Goal: Information Seeking & Learning: Learn about a topic

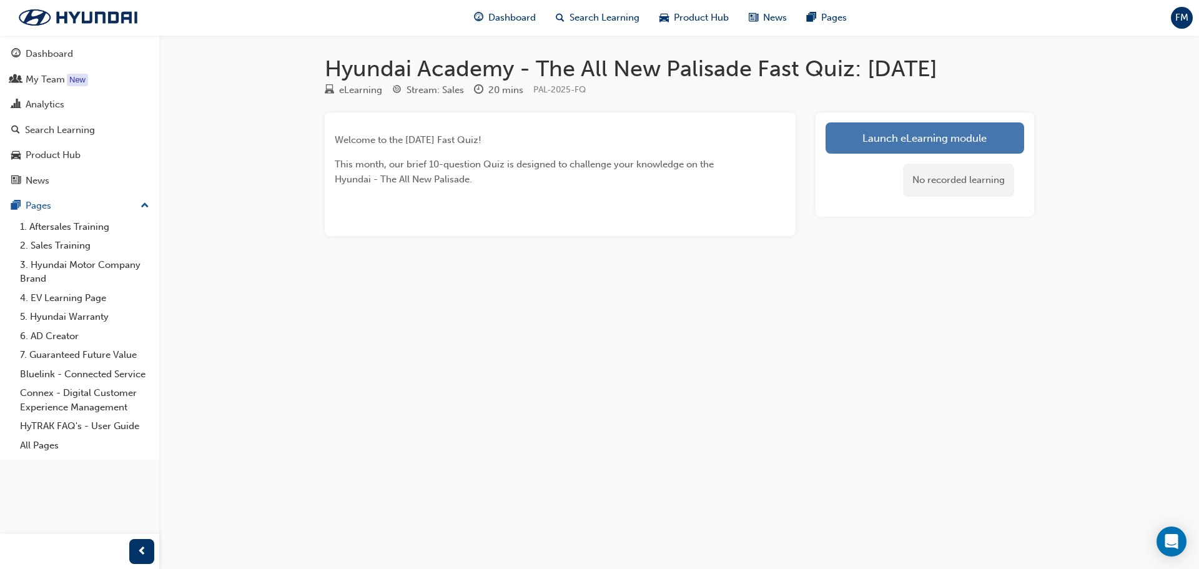
click at [918, 141] on link "Launch eLearning module" at bounding box center [925, 137] width 199 height 31
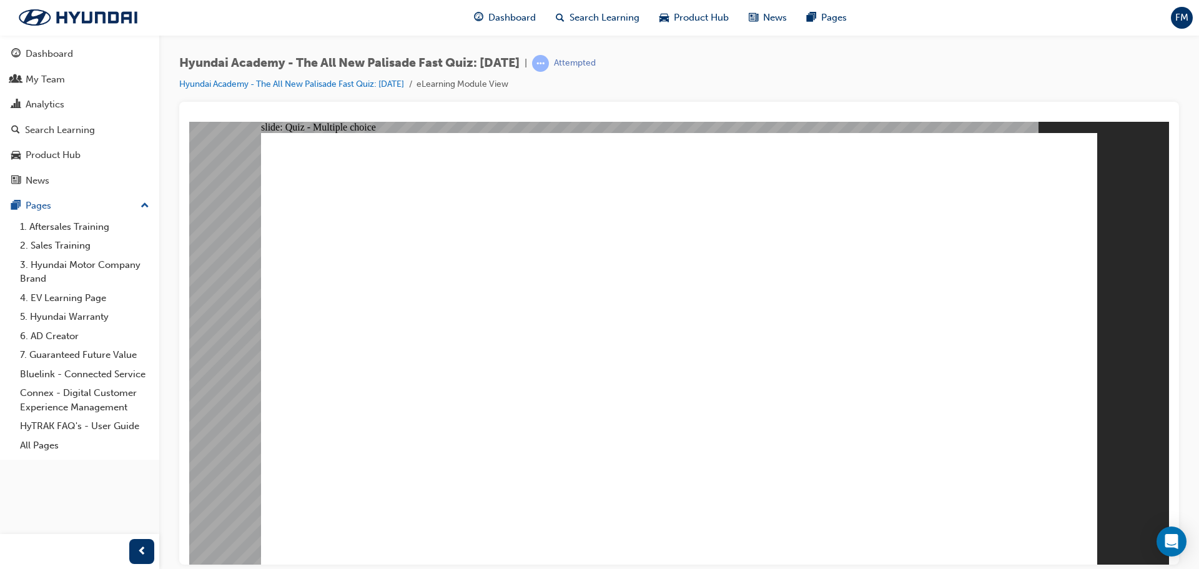
radio input "true"
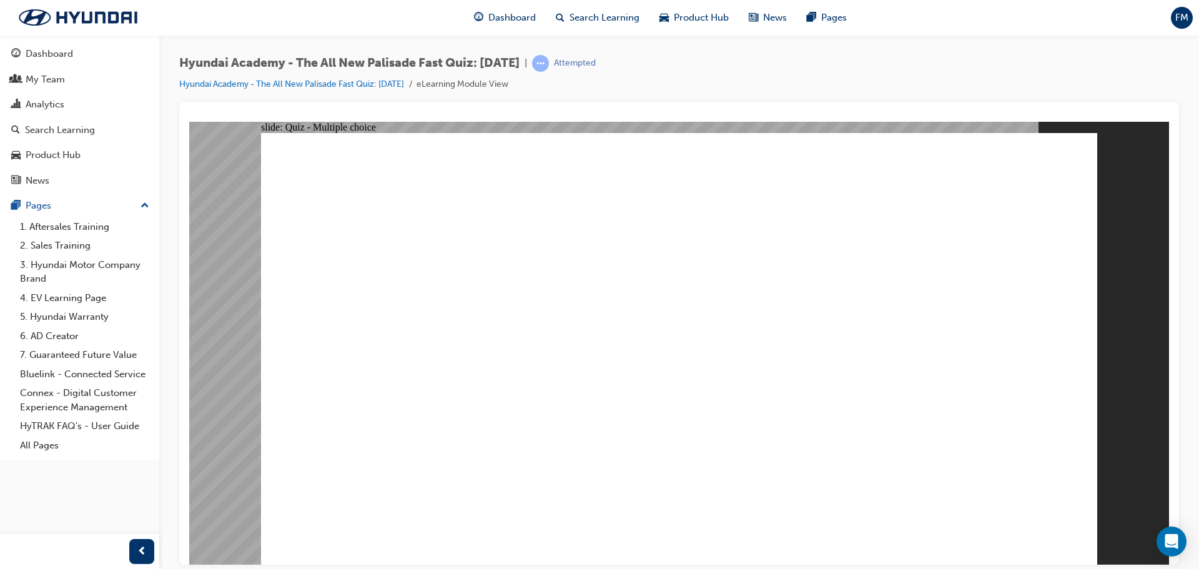
radio input "true"
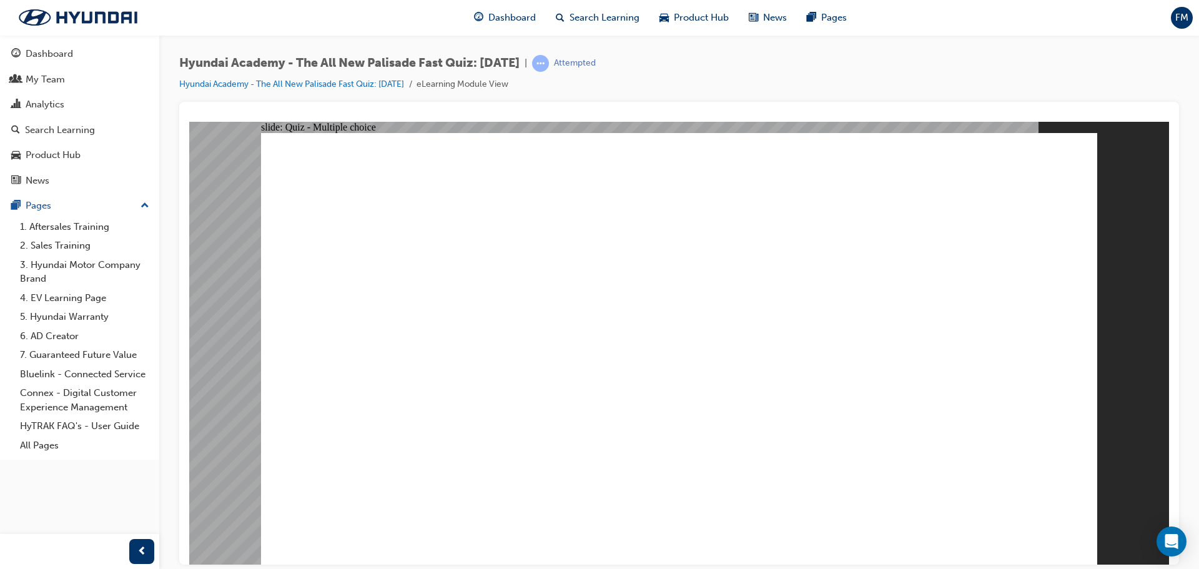
radio input "true"
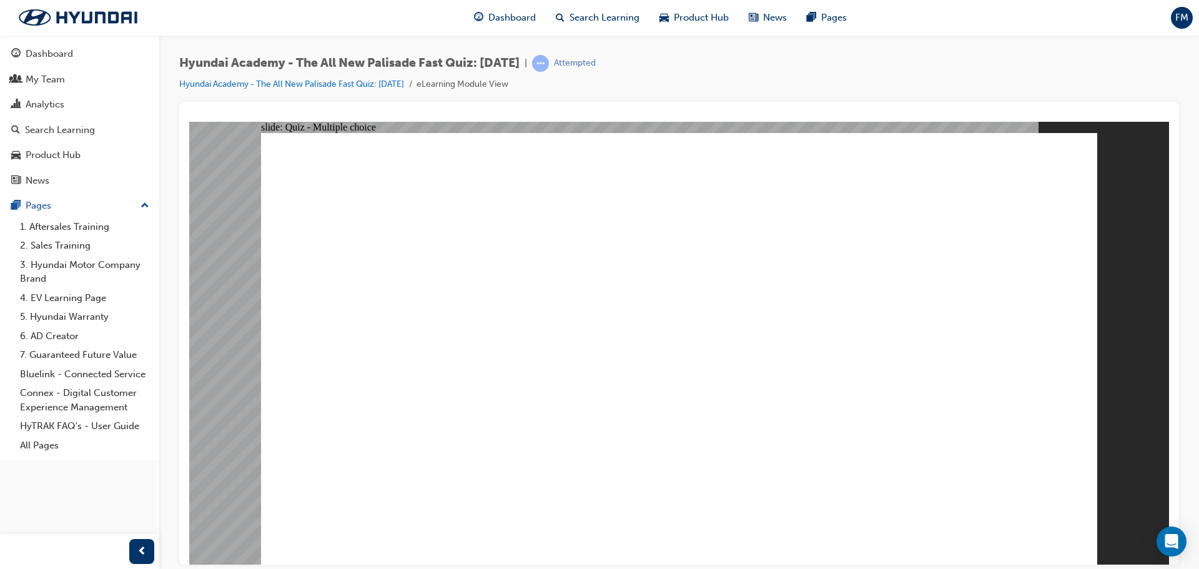
checkbox input "true"
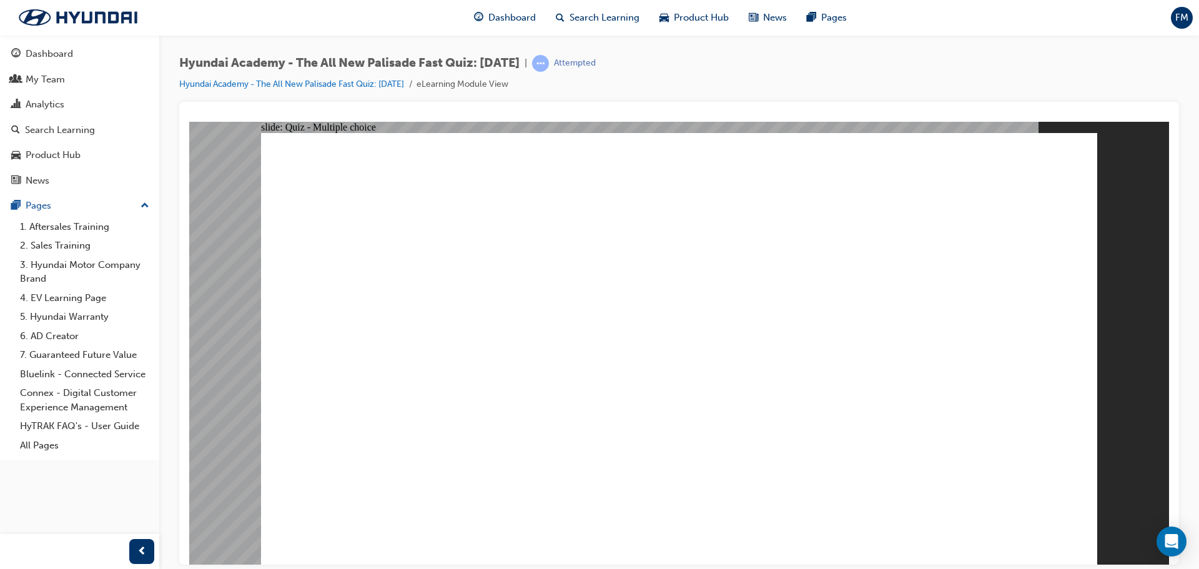
radio input "true"
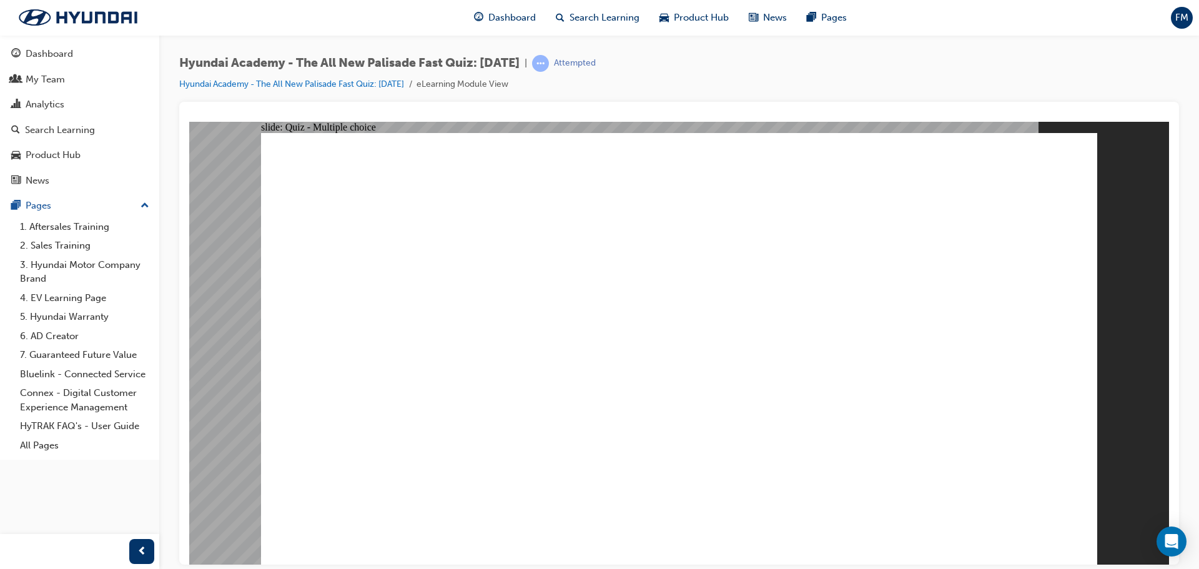
radio input "true"
checkbox input "true"
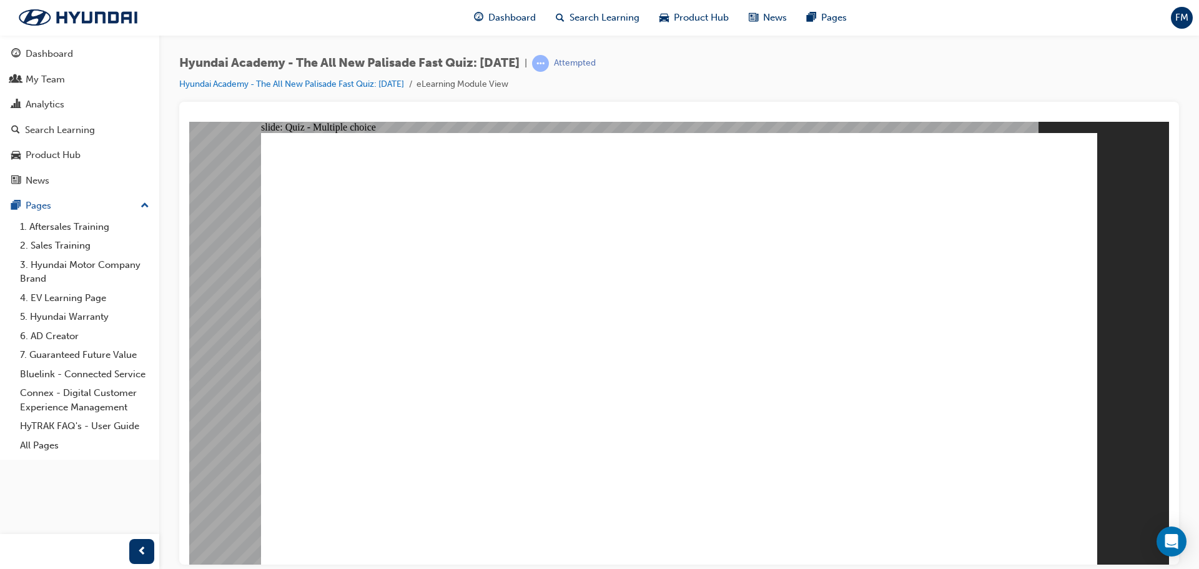
checkbox input "true"
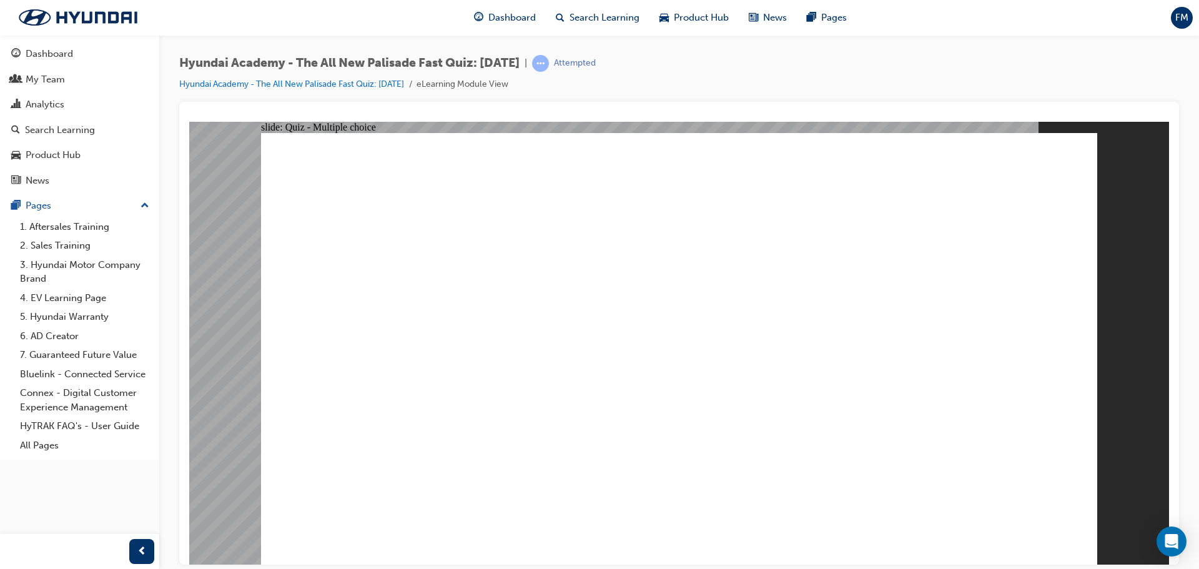
checkbox input "true"
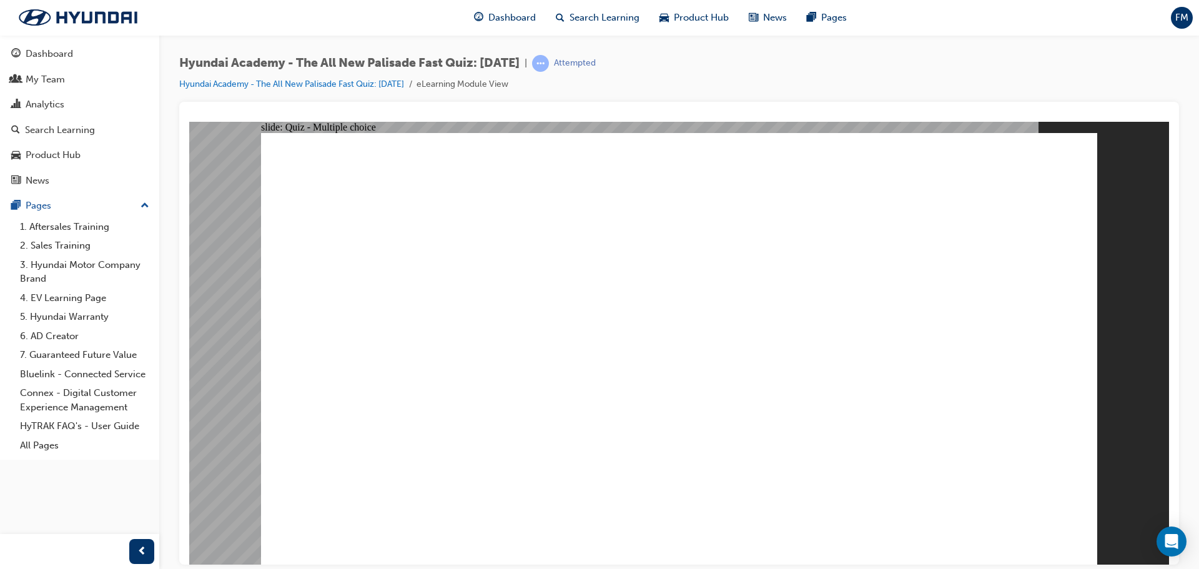
radio input "true"
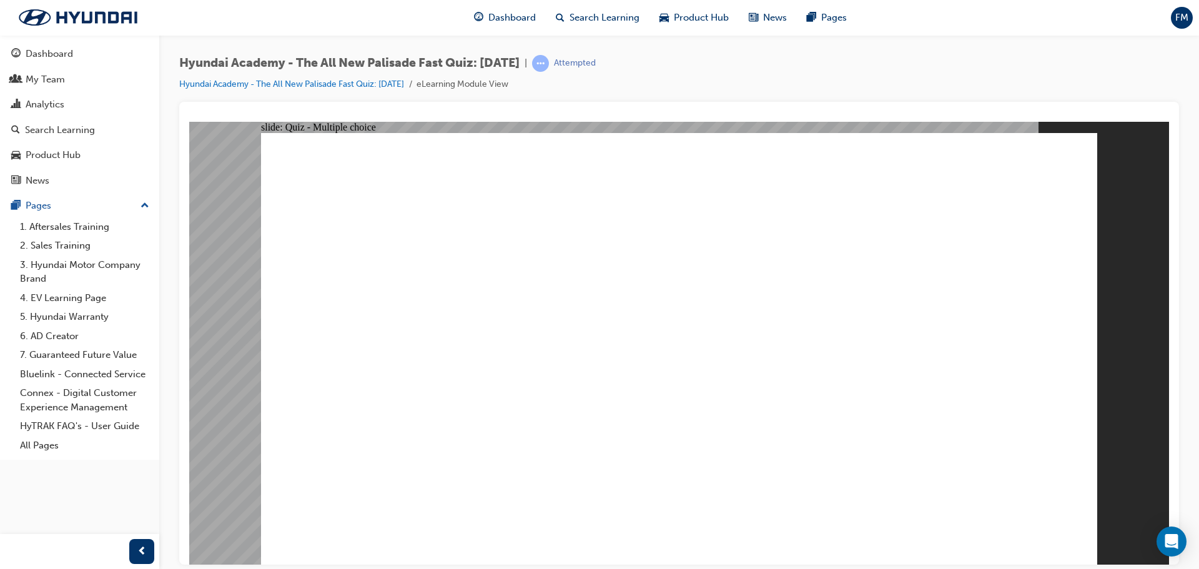
radio input "true"
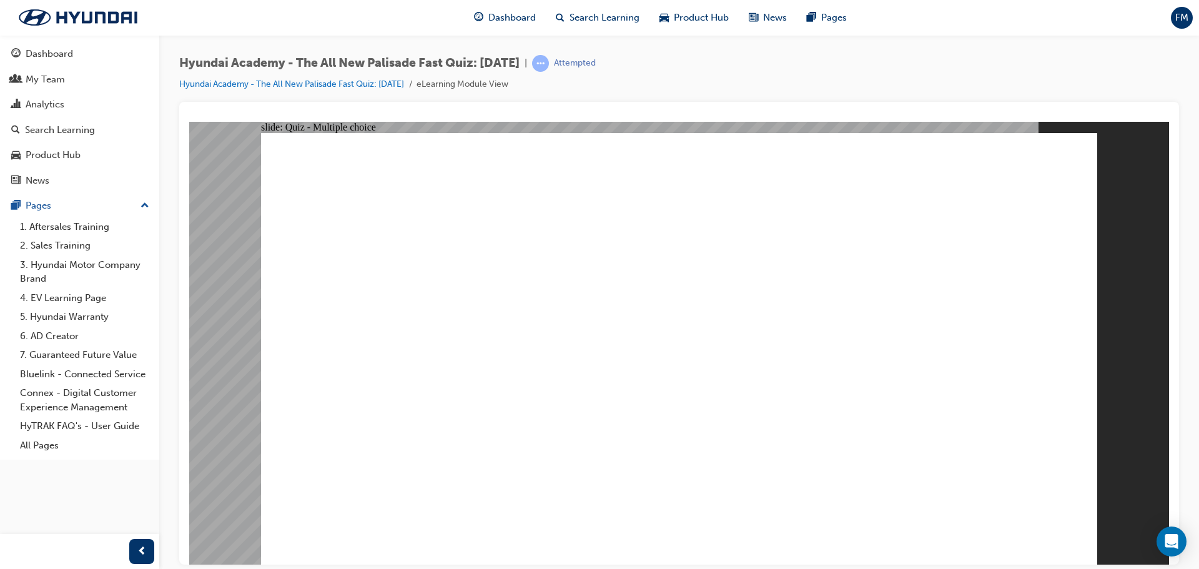
radio input "true"
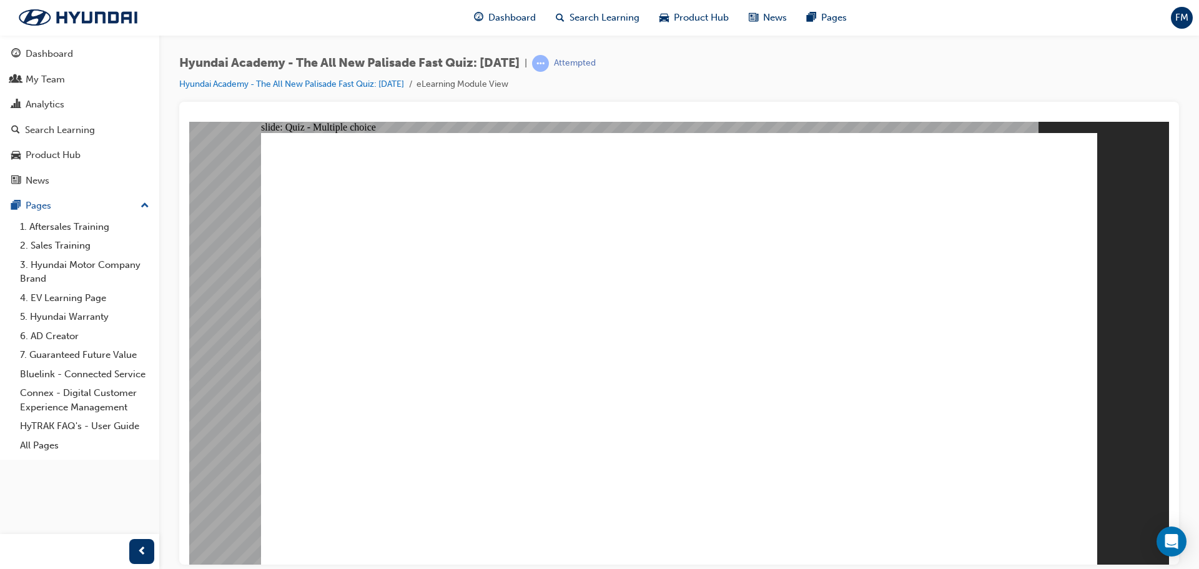
radio input "true"
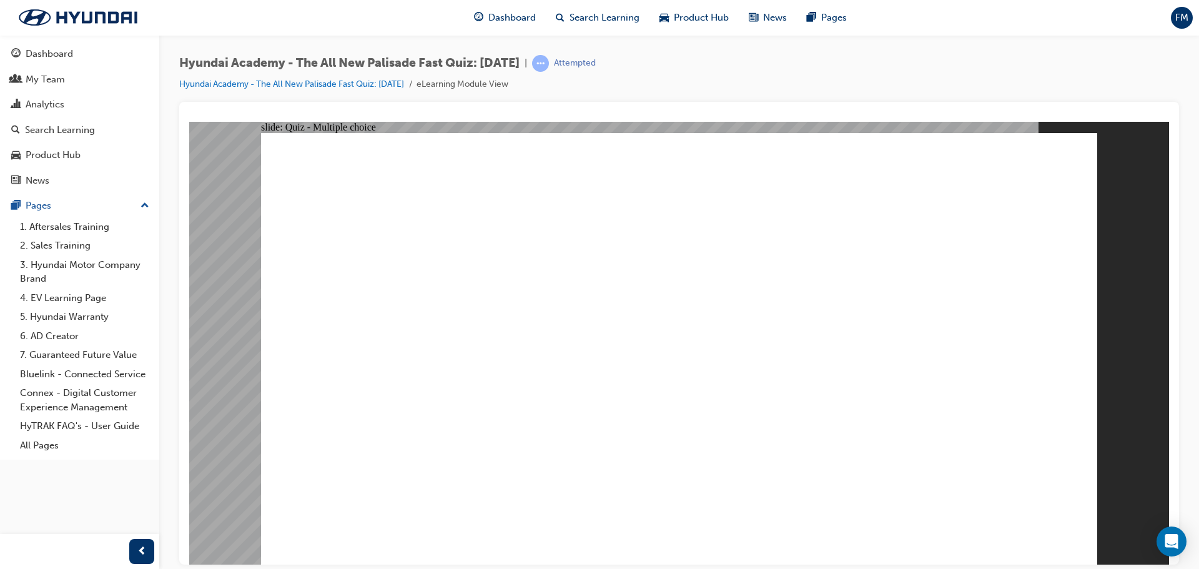
radio input "true"
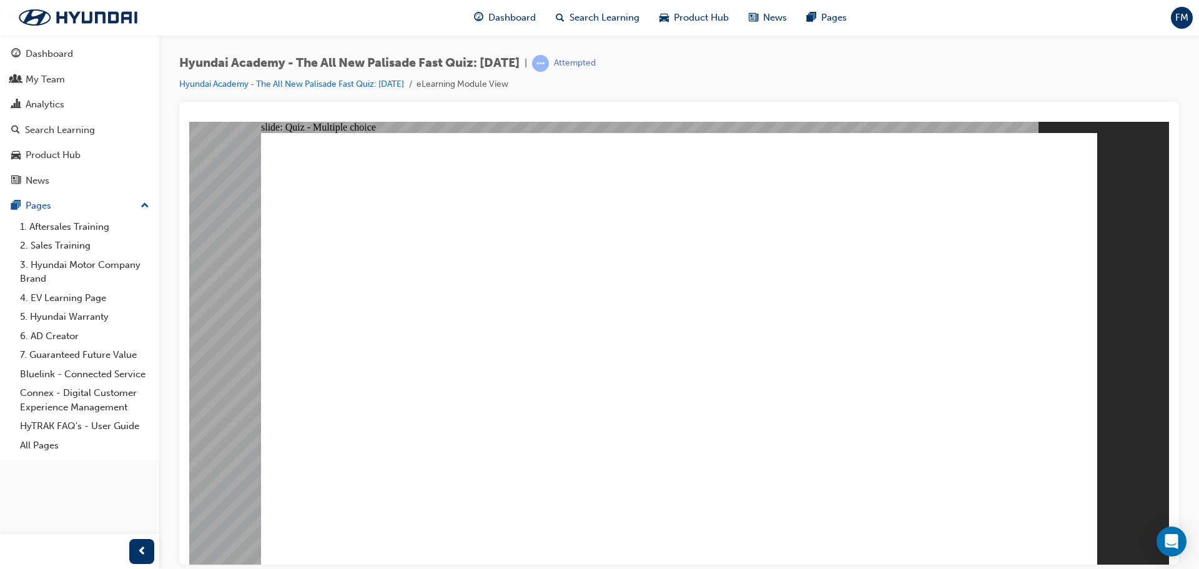
checkbox input "true"
radio input "true"
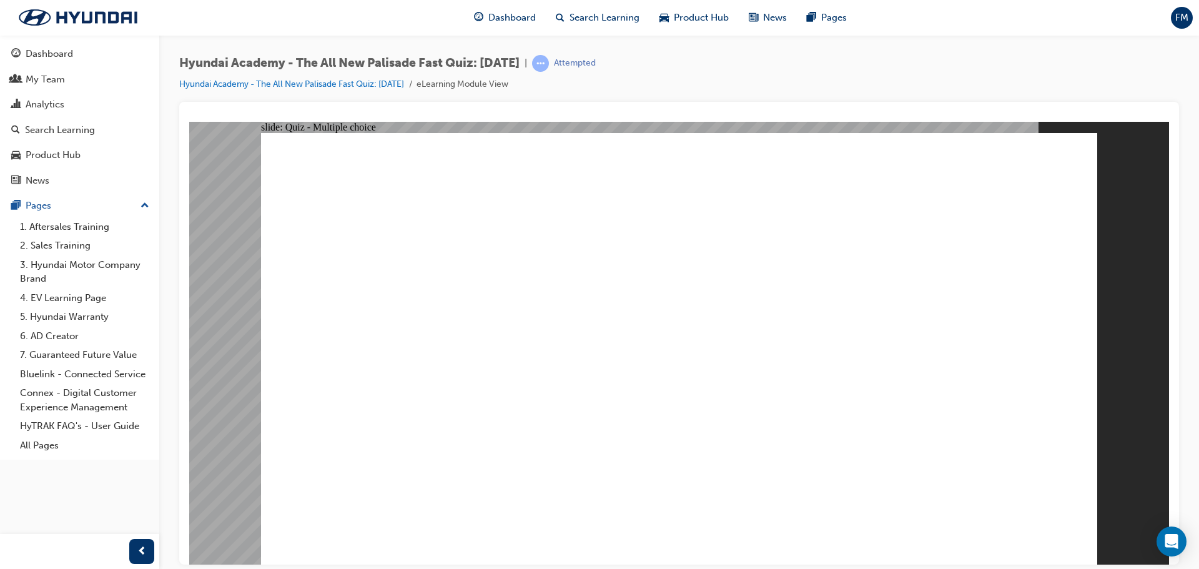
radio input "true"
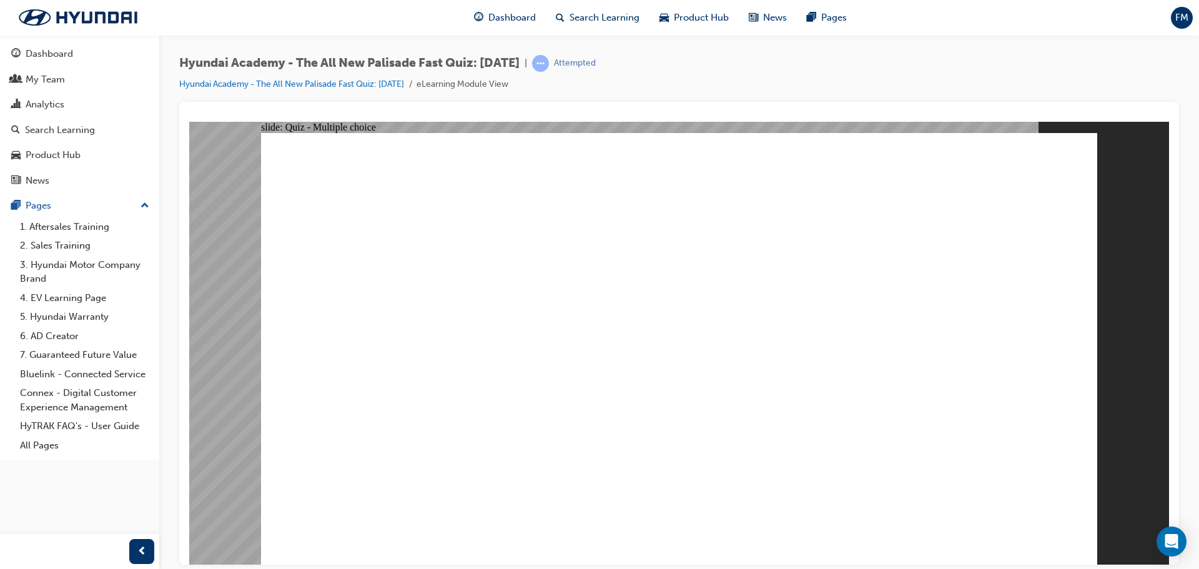
checkbox input "true"
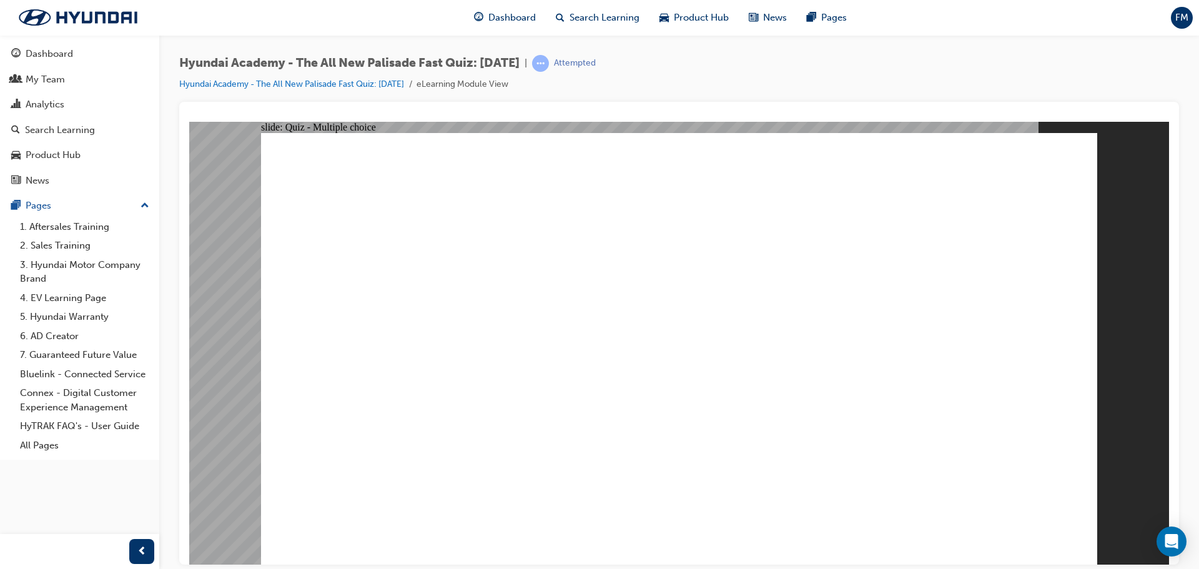
checkbox input "true"
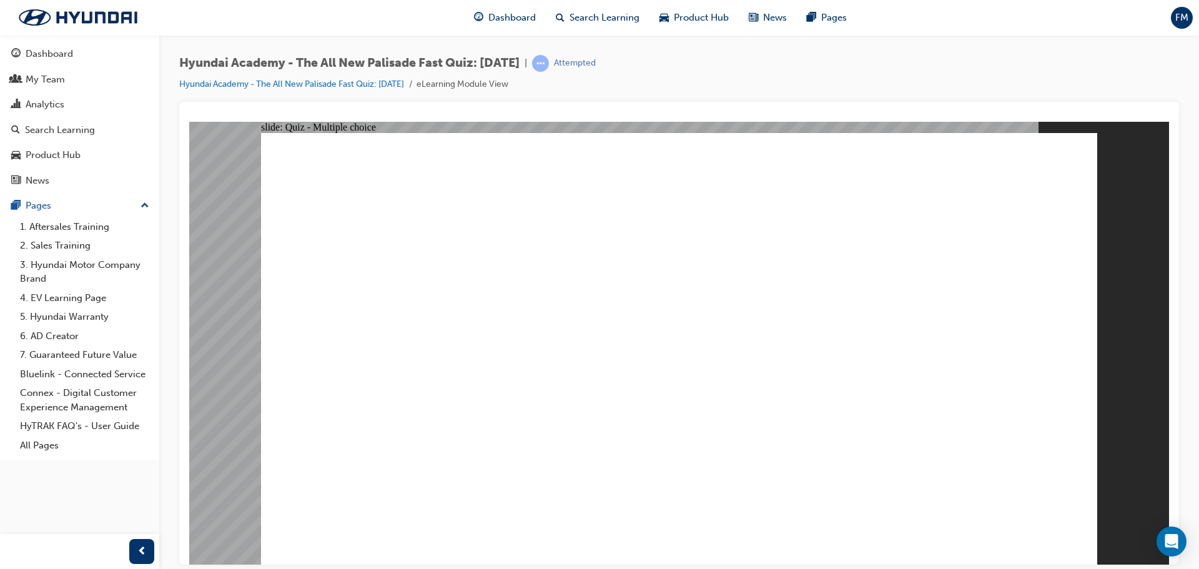
checkbox input "true"
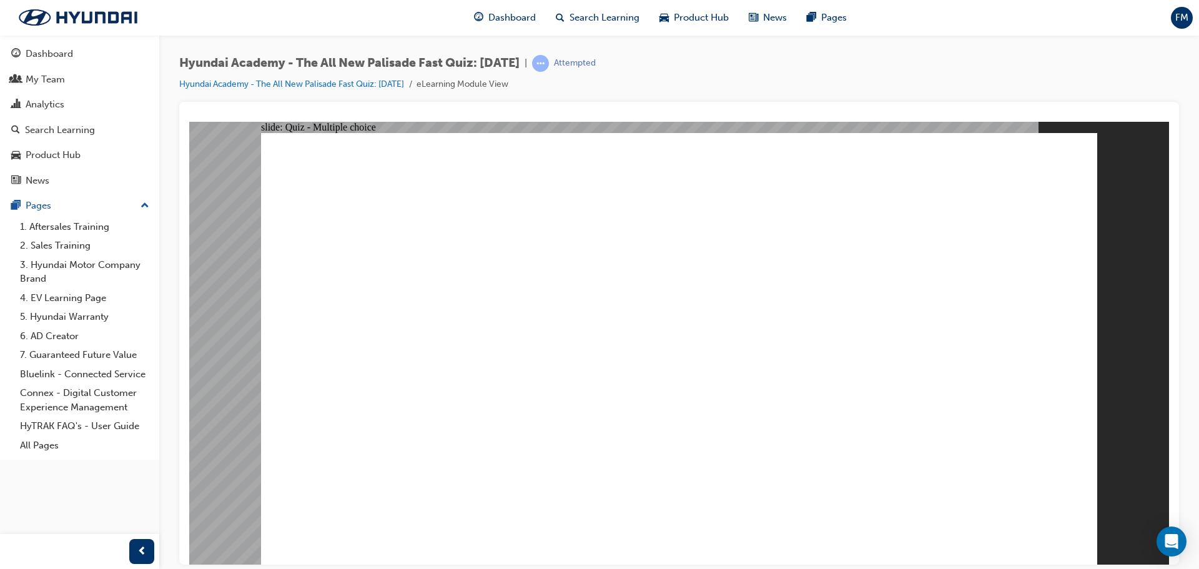
radio input "true"
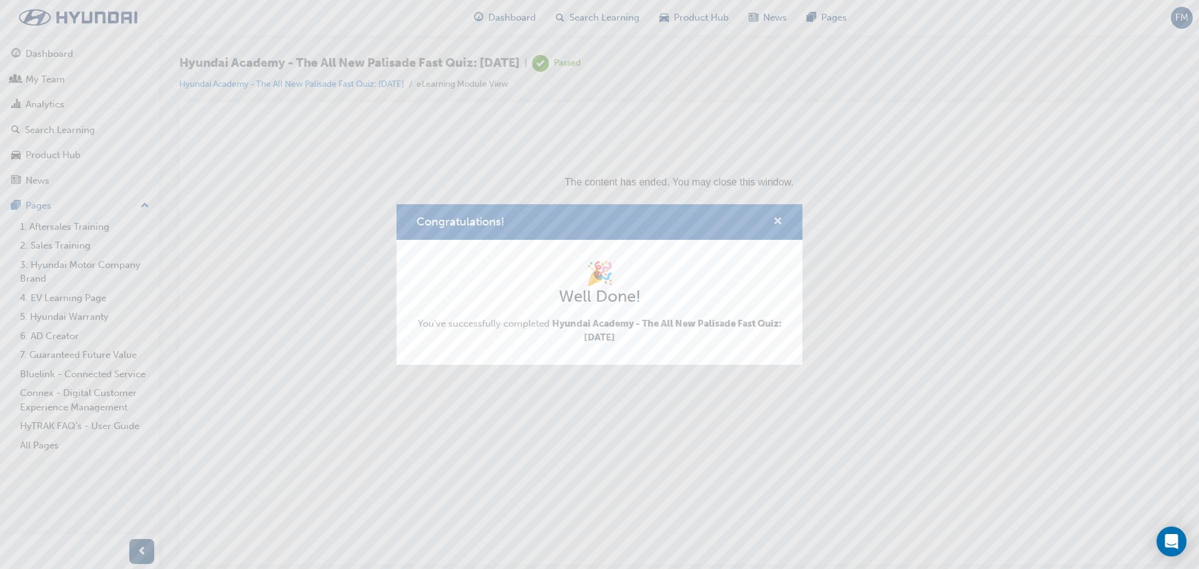
click at [776, 219] on span "cross-icon" at bounding box center [777, 222] width 9 height 11
